Goal: Navigation & Orientation: Find specific page/section

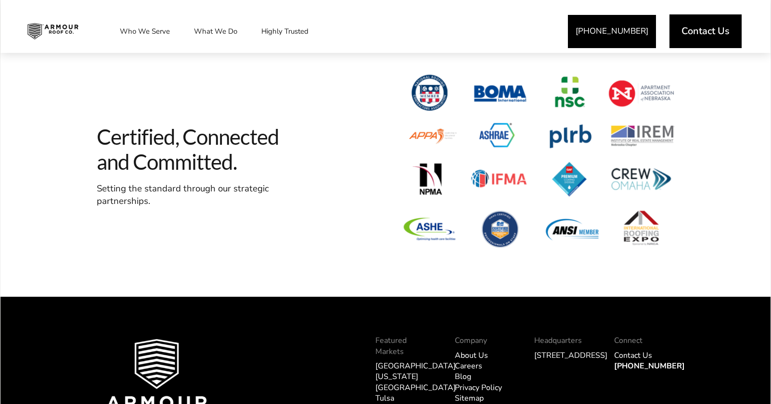
scroll to position [3001, 0]
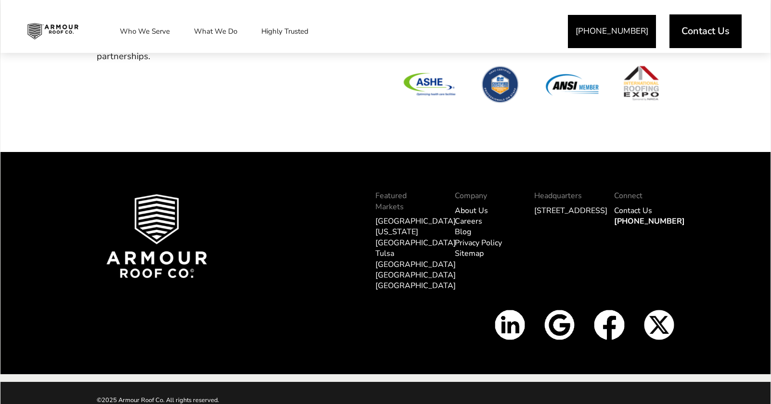
click at [464, 254] on link "Sitemap" at bounding box center [469, 253] width 29 height 11
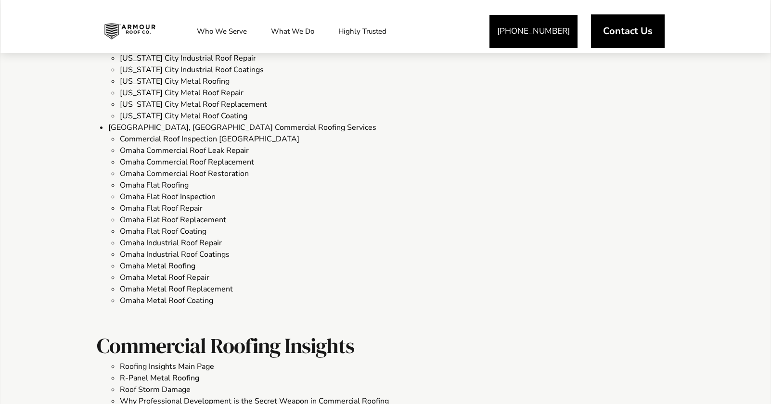
scroll to position [1621, 0]
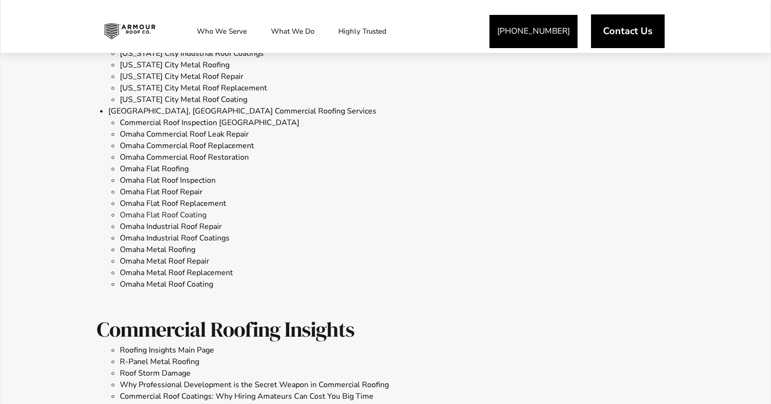
click at [175, 212] on link "Omaha Flat Roof Coating" at bounding box center [163, 215] width 87 height 11
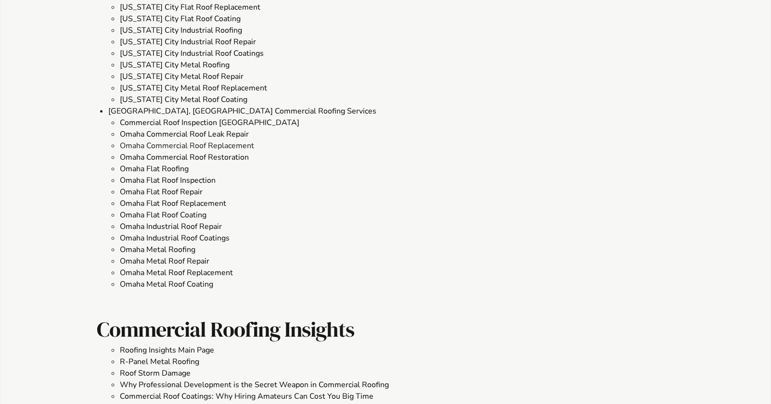
scroll to position [1615, 0]
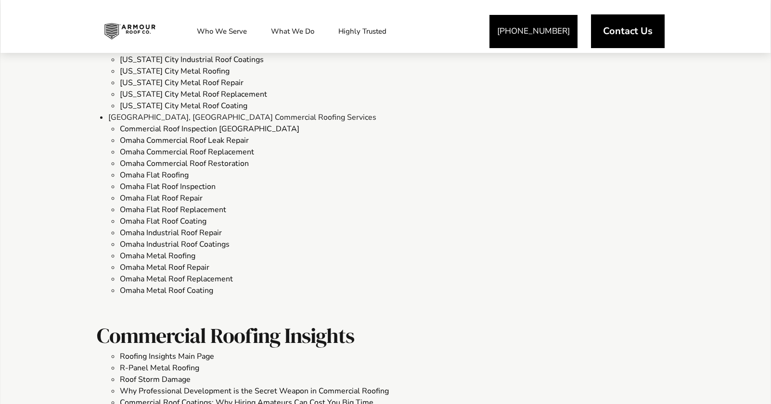
click at [193, 116] on link "[GEOGRAPHIC_DATA], [GEOGRAPHIC_DATA] Commercial Roofing Services" at bounding box center [242, 117] width 268 height 11
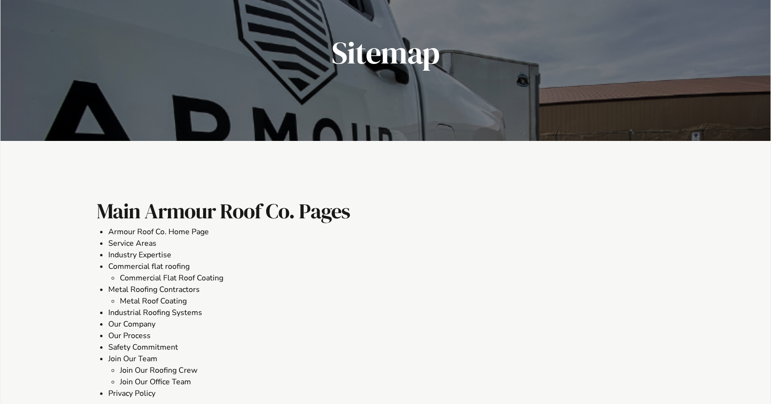
scroll to position [0, 0]
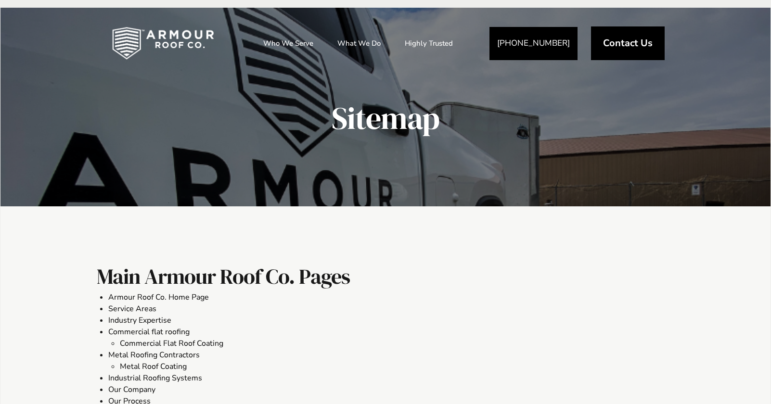
click at [169, 38] on img at bounding box center [163, 43] width 133 height 48
